Goal: Task Accomplishment & Management: Use online tool/utility

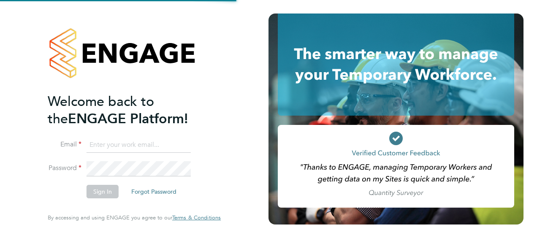
type input "[EMAIL_ADDRESS][PERSON_NAME][DOMAIN_NAME]"
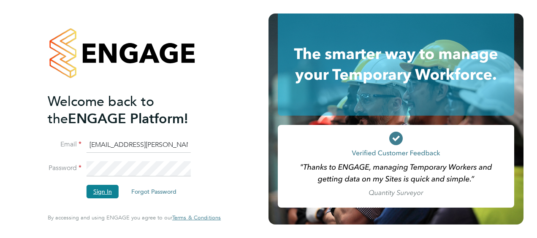
click at [95, 189] on button "Sign In" at bounding box center [103, 192] width 32 height 14
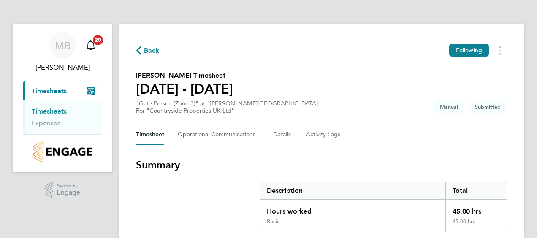
click at [181, 204] on section "Summary Description Total Hours worked 45.00 hrs Basic 45.00 hrs" at bounding box center [322, 195] width 372 height 74
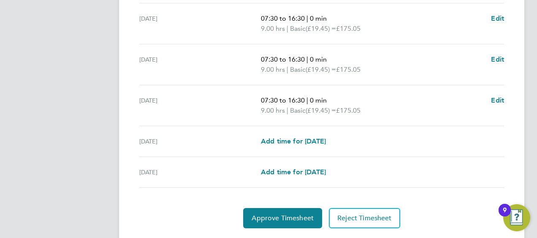
scroll to position [372, 0]
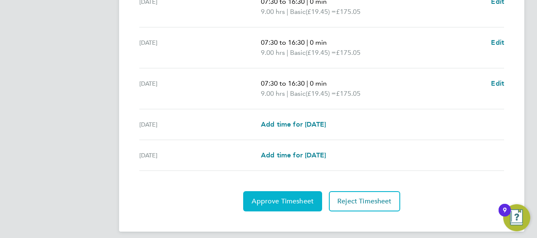
click at [290, 198] on span "Approve Timesheet" at bounding box center [283, 201] width 62 height 8
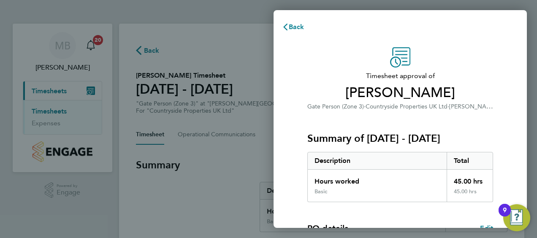
click at [285, 144] on div "Timesheet approval of Philip Pinchera Gate Person (Zone 3) · Countryside Proper…" at bounding box center [400, 215] width 253 height 357
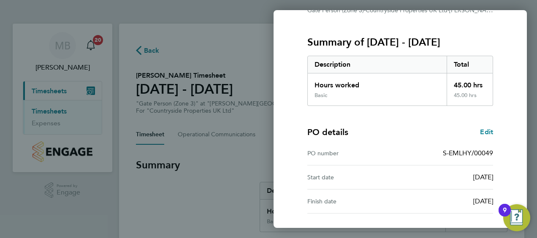
scroll to position [166, 0]
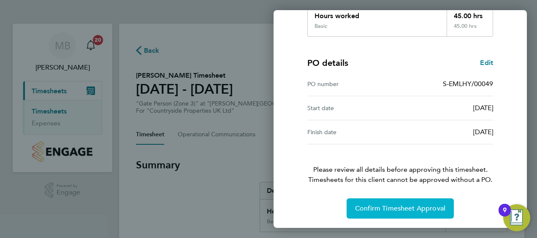
click at [376, 208] on span "Confirm Timesheet Approval" at bounding box center [400, 208] width 90 height 8
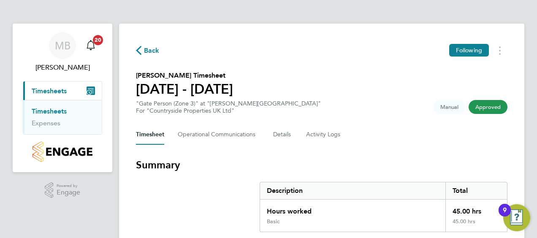
click at [175, 190] on section "Summary Description Total Hours worked 45.00 hrs Basic 45.00 hrs" at bounding box center [322, 195] width 372 height 74
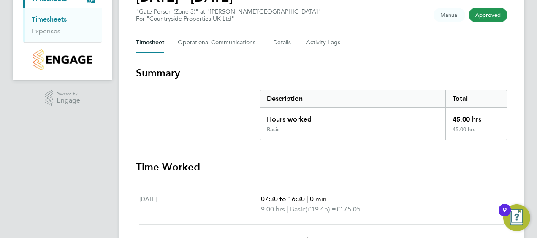
scroll to position [33, 0]
